Goal: Obtain resource: Download file/media

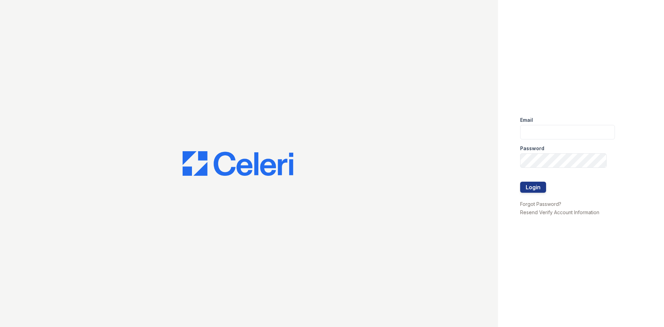
type input "[EMAIL_ADDRESS][DOMAIN_NAME]"
click at [525, 193] on div at bounding box center [567, 196] width 95 height 7
click at [530, 189] on button "Login" at bounding box center [533, 186] width 26 height 11
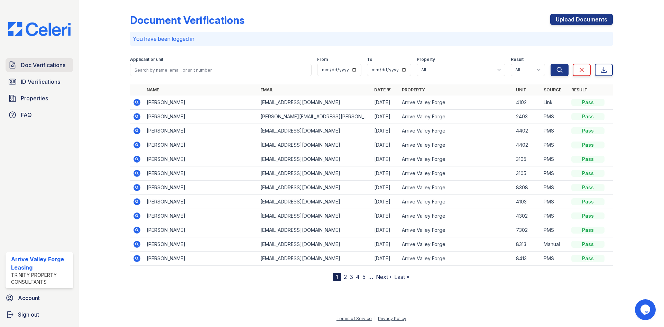
click at [40, 70] on link "Doc Verifications" at bounding box center [40, 65] width 68 height 14
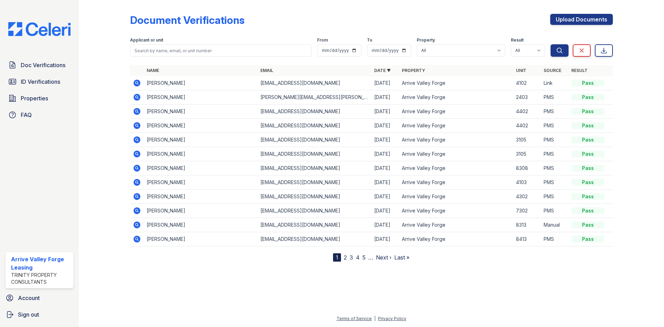
click at [134, 84] on icon at bounding box center [136, 83] width 7 height 7
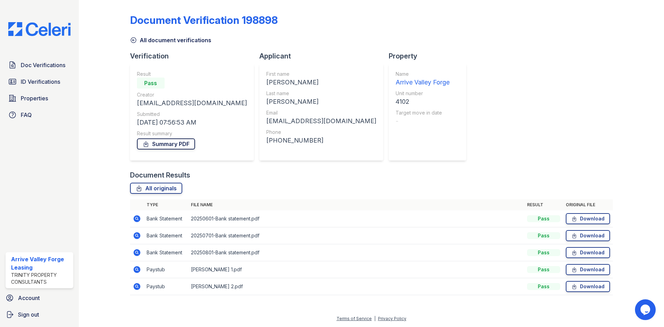
click at [164, 146] on link "Summary PDF" at bounding box center [166, 143] width 58 height 11
click at [579, 270] on link "Download" at bounding box center [588, 269] width 44 height 11
